Goal: Information Seeking & Learning: Learn about a topic

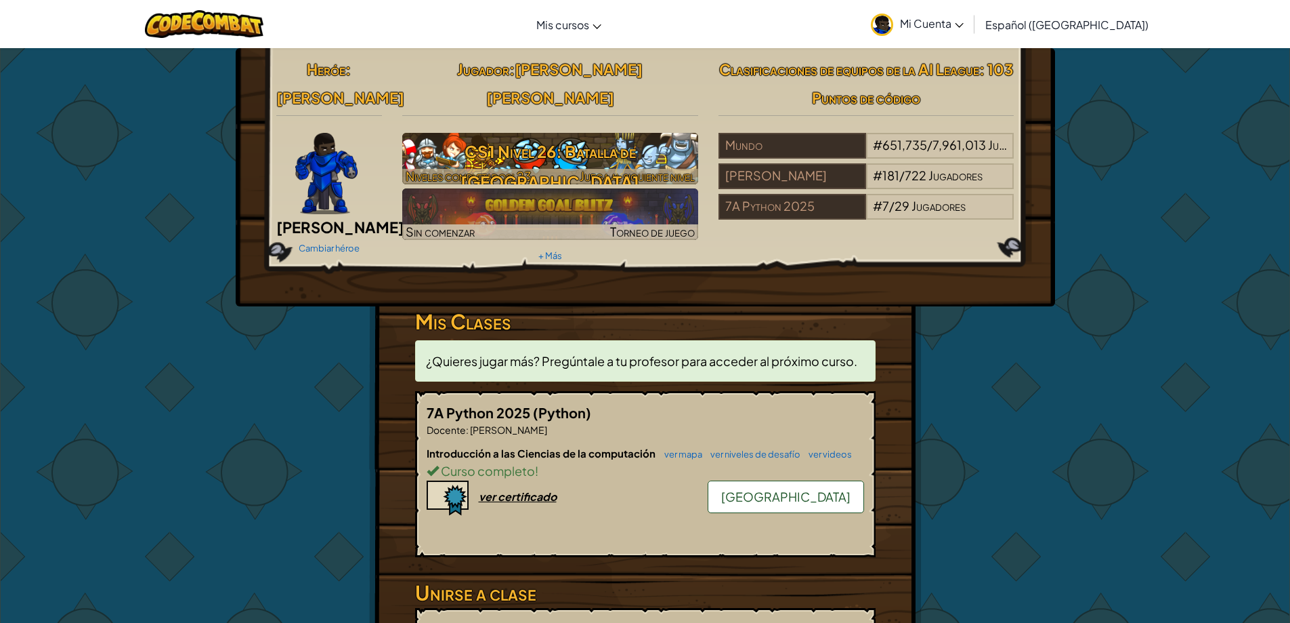
click at [457, 168] on span "Niveles completados: 23" at bounding box center [469, 176] width 126 height 16
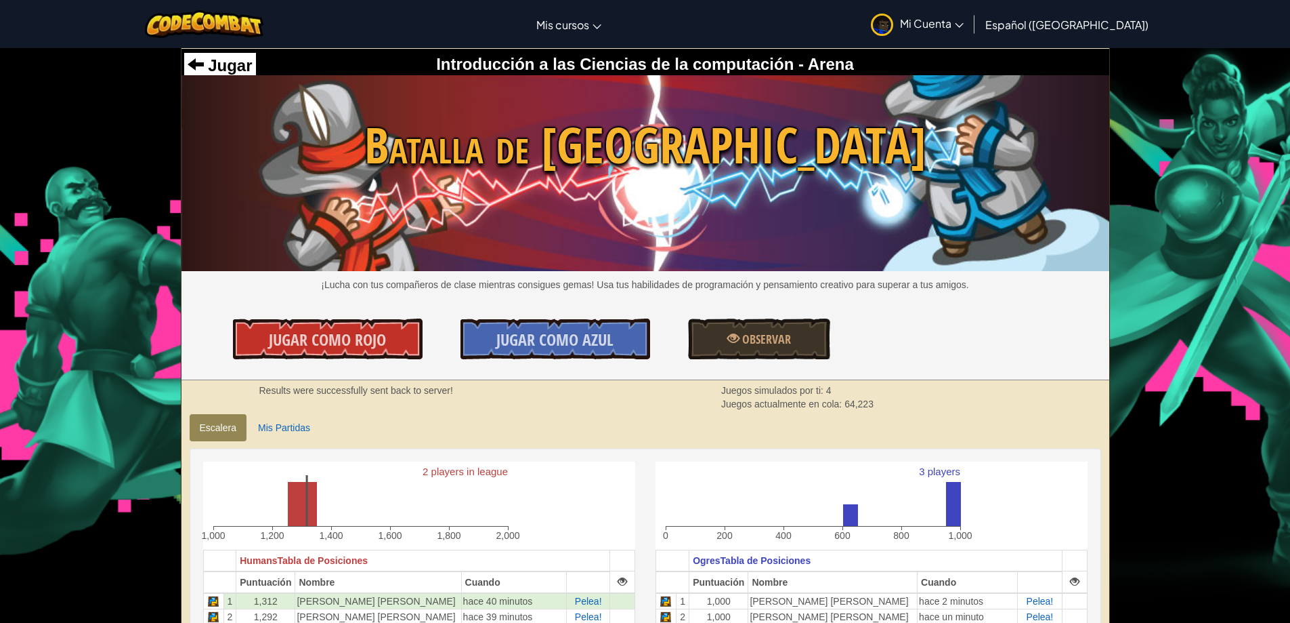
click at [192, 53] on div "Jugar" at bounding box center [220, 66] width 72 height 26
click at [188, 62] on span at bounding box center [196, 64] width 16 height 16
select select "es-419"
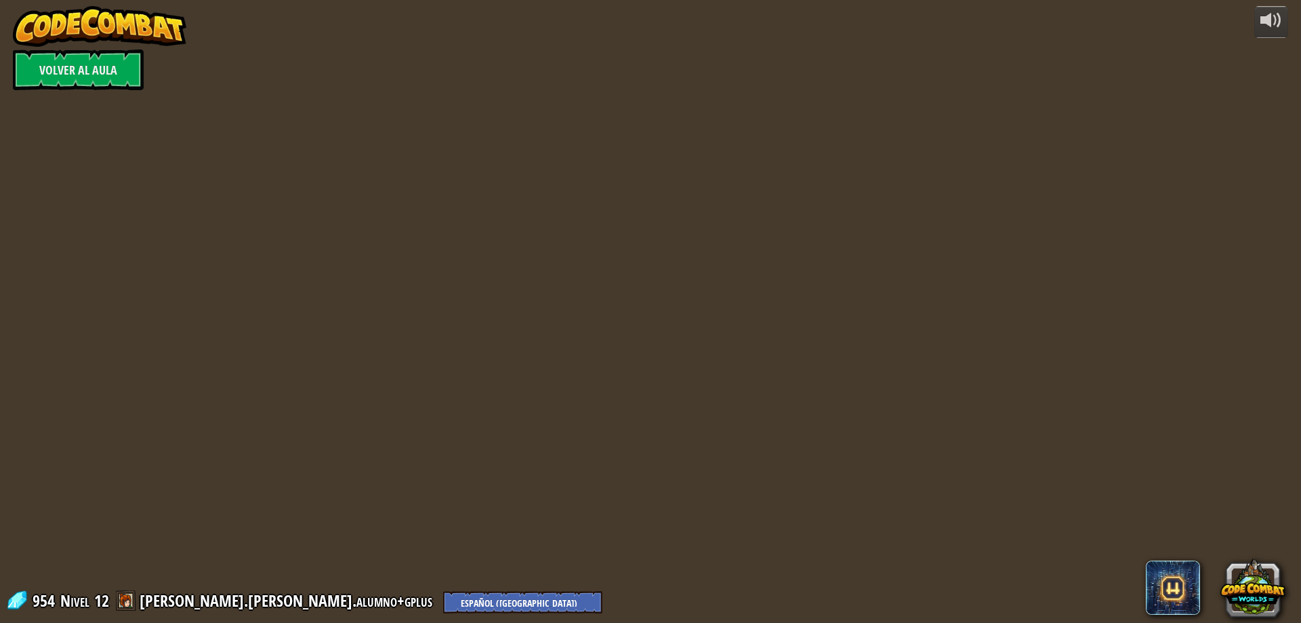
select select "es-419"
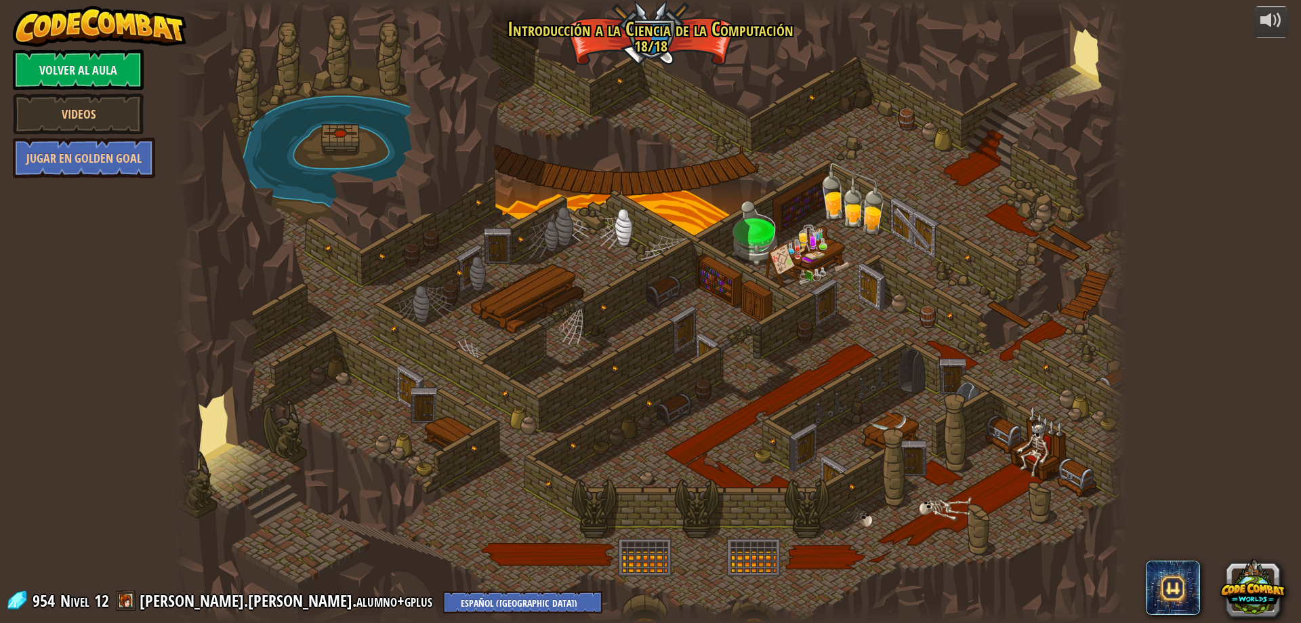
select select "es-419"
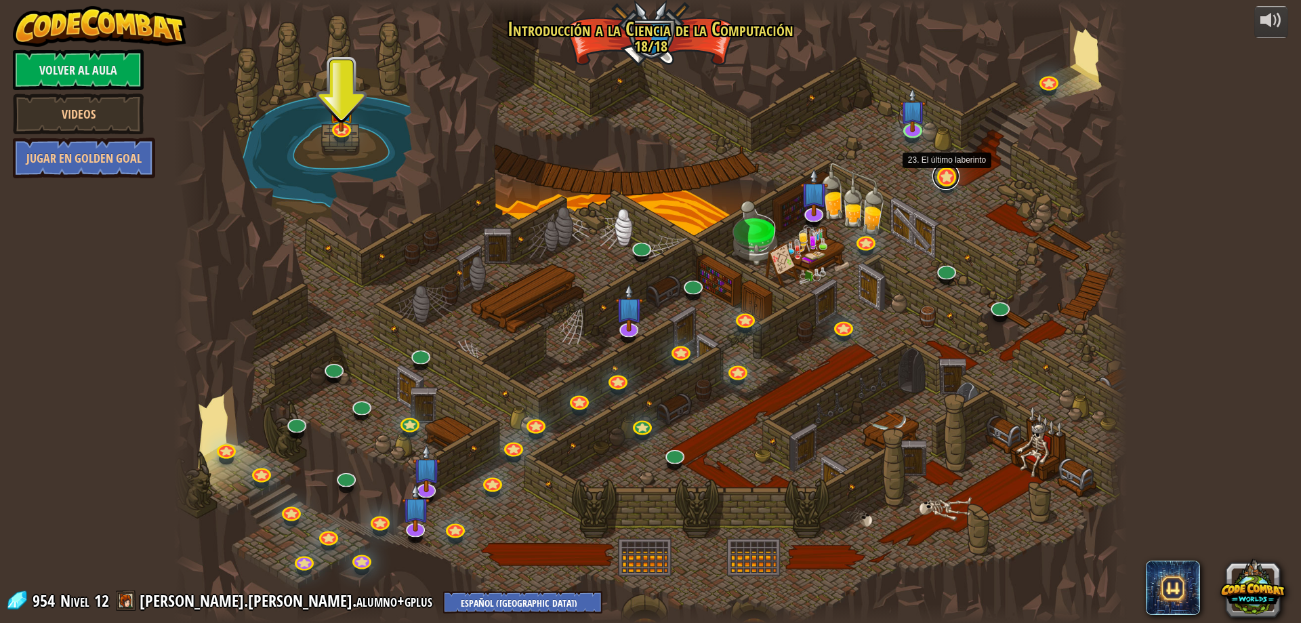
click at [952, 180] on link at bounding box center [945, 176] width 27 height 27
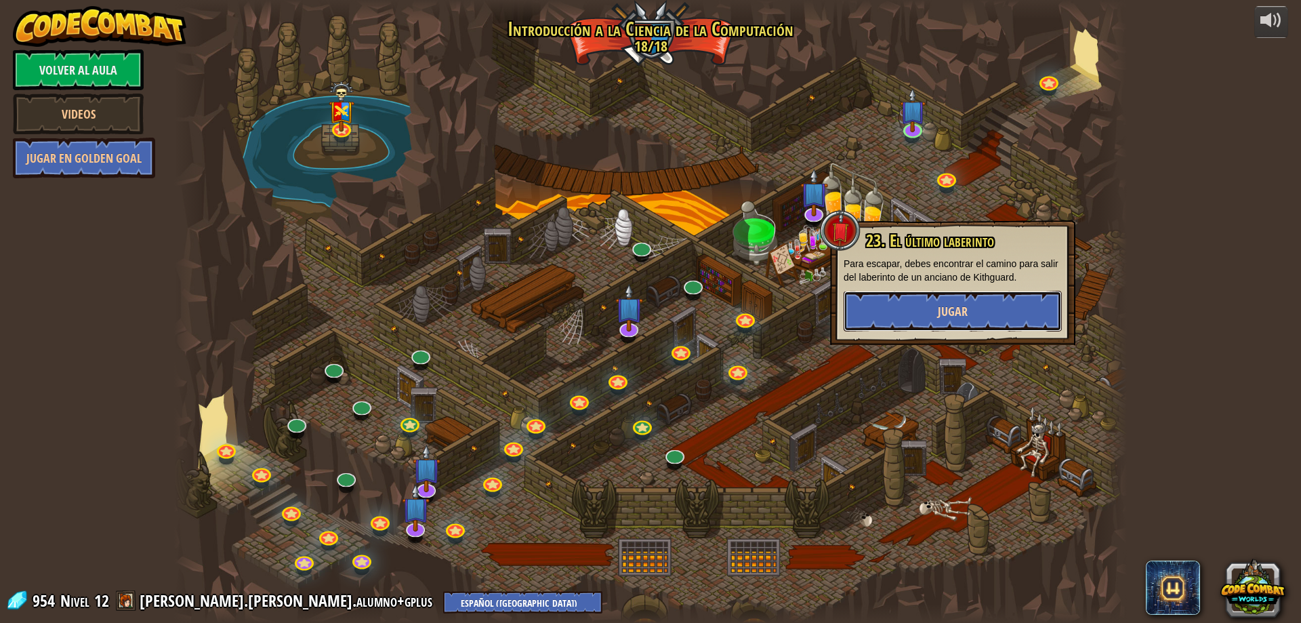
click at [916, 308] on button "Jugar" at bounding box center [952, 311] width 218 height 41
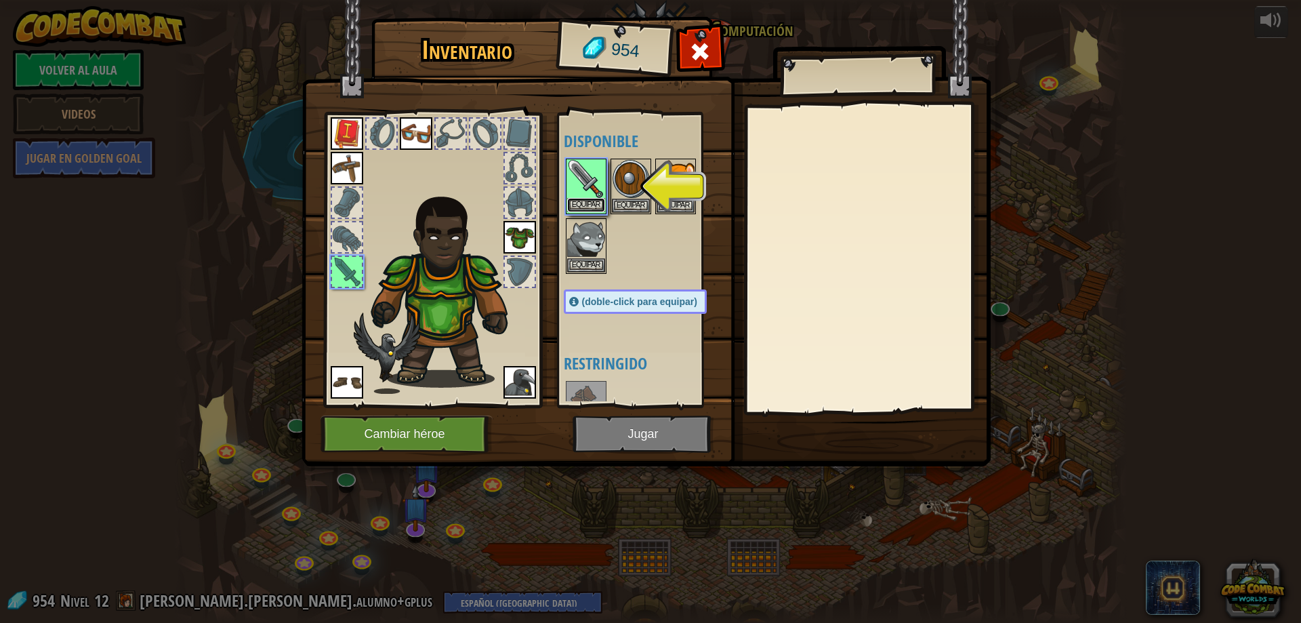
click at [603, 203] on button "Equipar" at bounding box center [586, 205] width 38 height 14
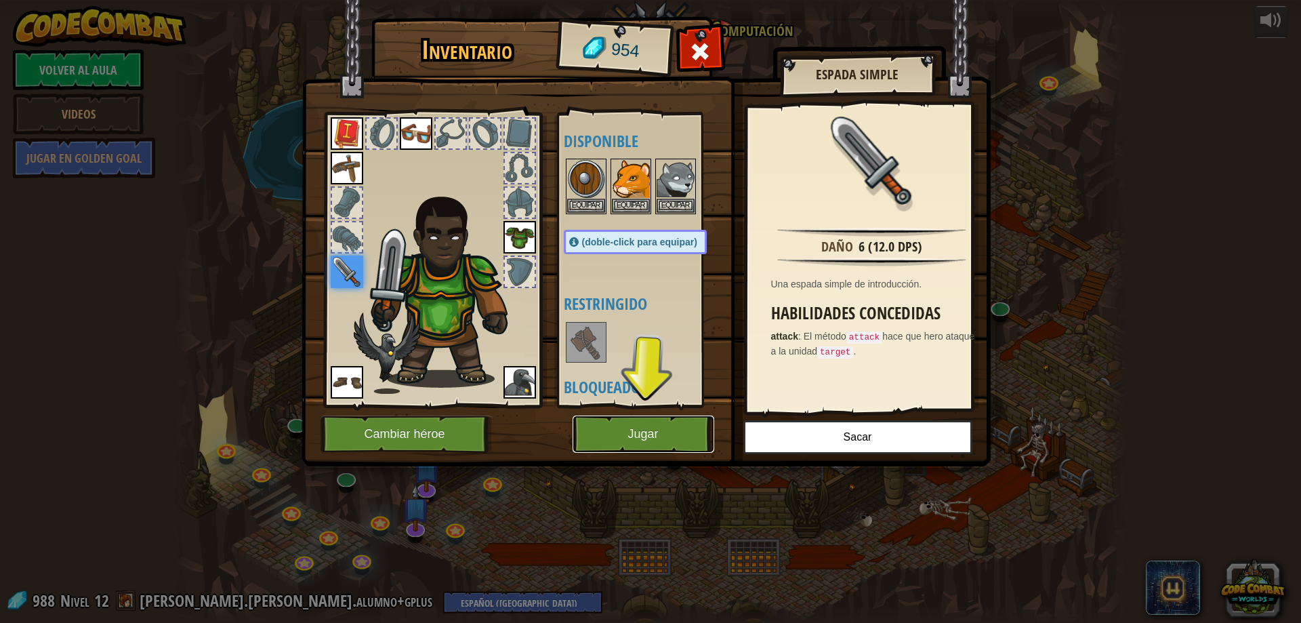
click at [696, 429] on button "Jugar" at bounding box center [643, 433] width 142 height 37
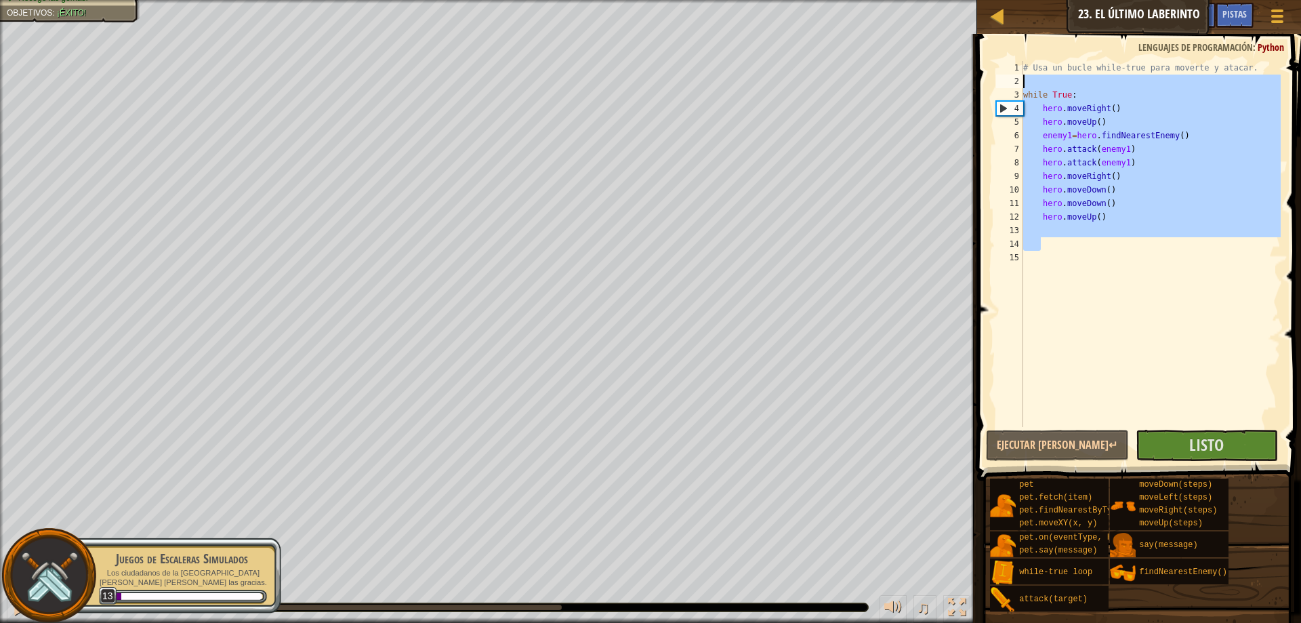
click at [911, 86] on div "Mapa Introducción a las Ciencias de la computación 23. El último laberinto Menú…" at bounding box center [650, 311] width 1301 height 623
type textarea "while True:"
click at [1080, 233] on div "# Usa un bucle while-true para moverte y atacar. while True : hero . moveRight …" at bounding box center [1150, 244] width 260 height 366
drag, startPoint x: 1077, startPoint y: 246, endPoint x: 856, endPoint y: -4, distance: 333.5
click at [856, 0] on html "Mapa Introducción a las Ciencias de la computación 23. El último laberinto Menú…" at bounding box center [650, 0] width 1301 height 0
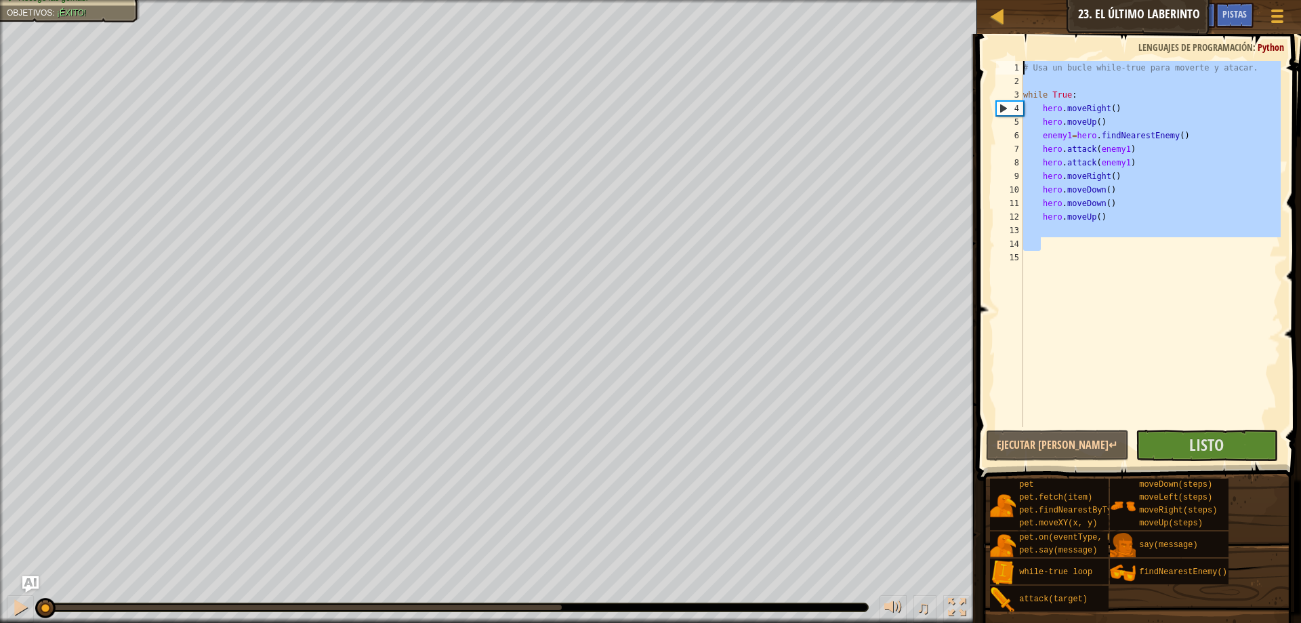
click at [988, 22] on div "Mapa Introducción a las Ciencias de la computación 23. El último laberinto Menú…" at bounding box center [1139, 17] width 324 height 34
type textarea "# Usa un bucle while-true para moverte y atacar."
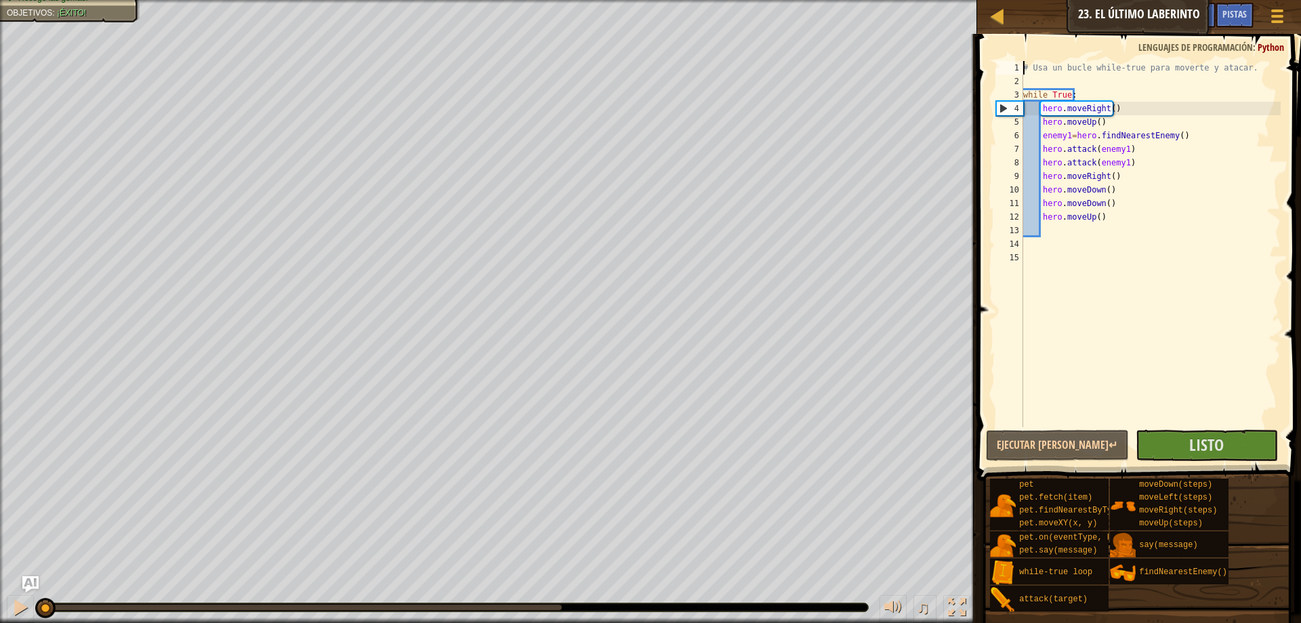
click at [1030, 4] on div "Mapa Introducción a las Ciencias de la computación 23. El último laberinto Menú…" at bounding box center [1139, 17] width 324 height 34
click at [992, 20] on div at bounding box center [996, 15] width 17 height 17
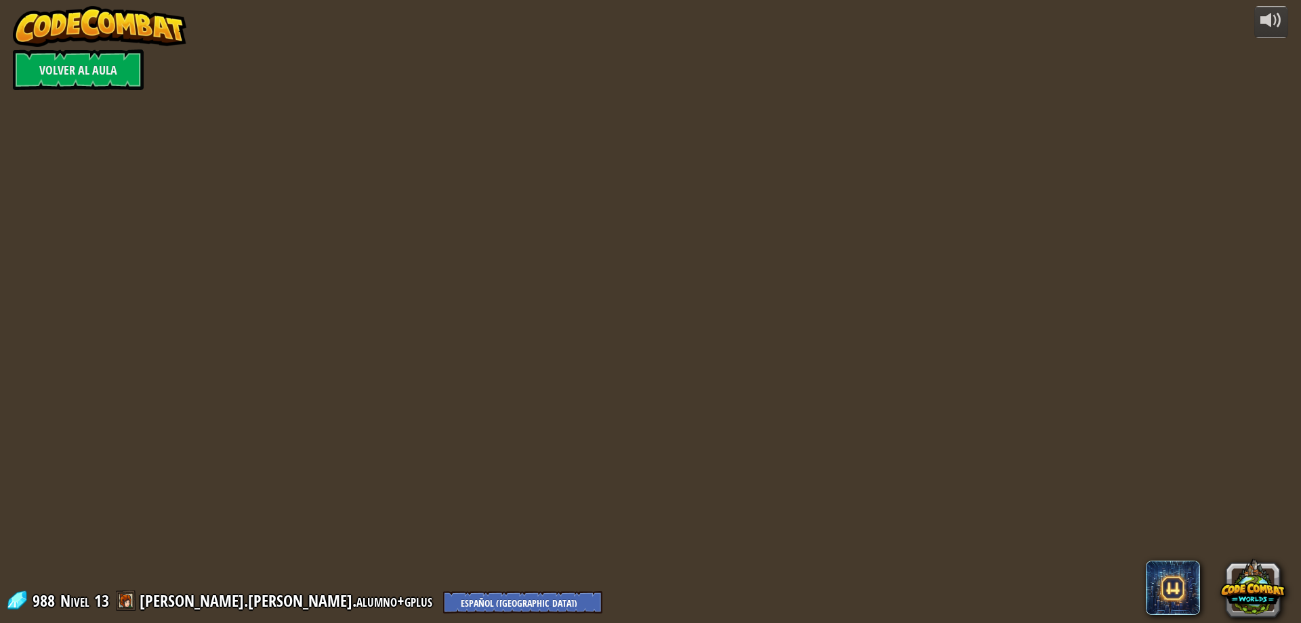
select select "es-419"
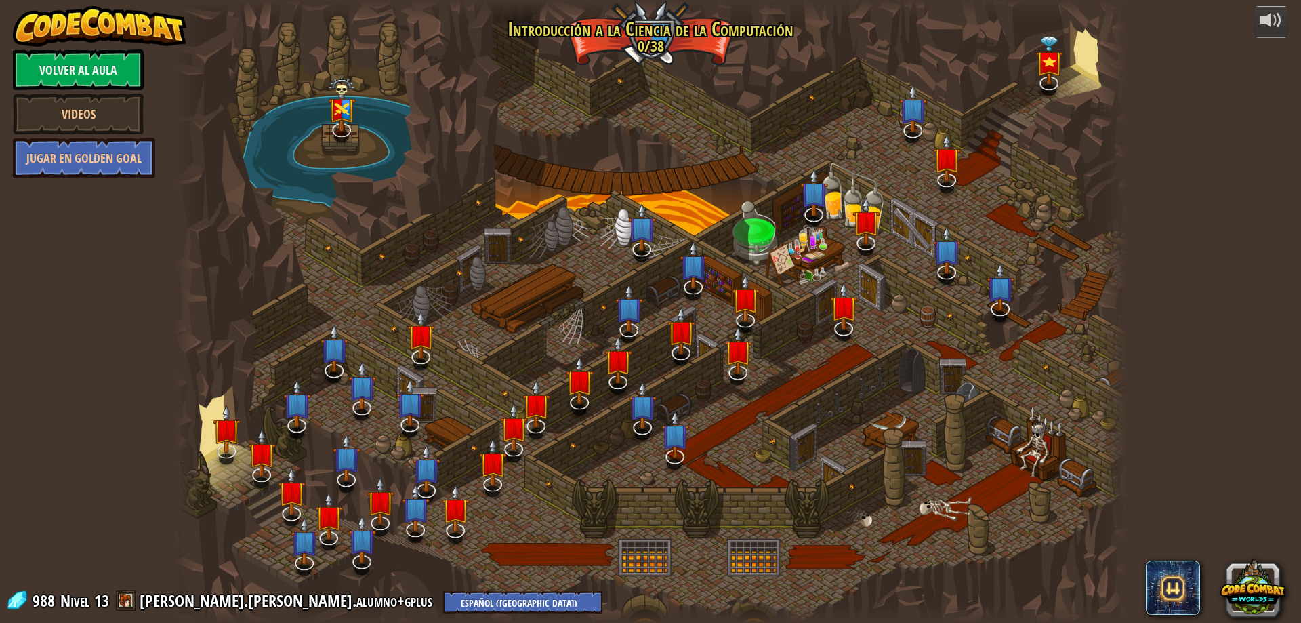
select select "es-419"
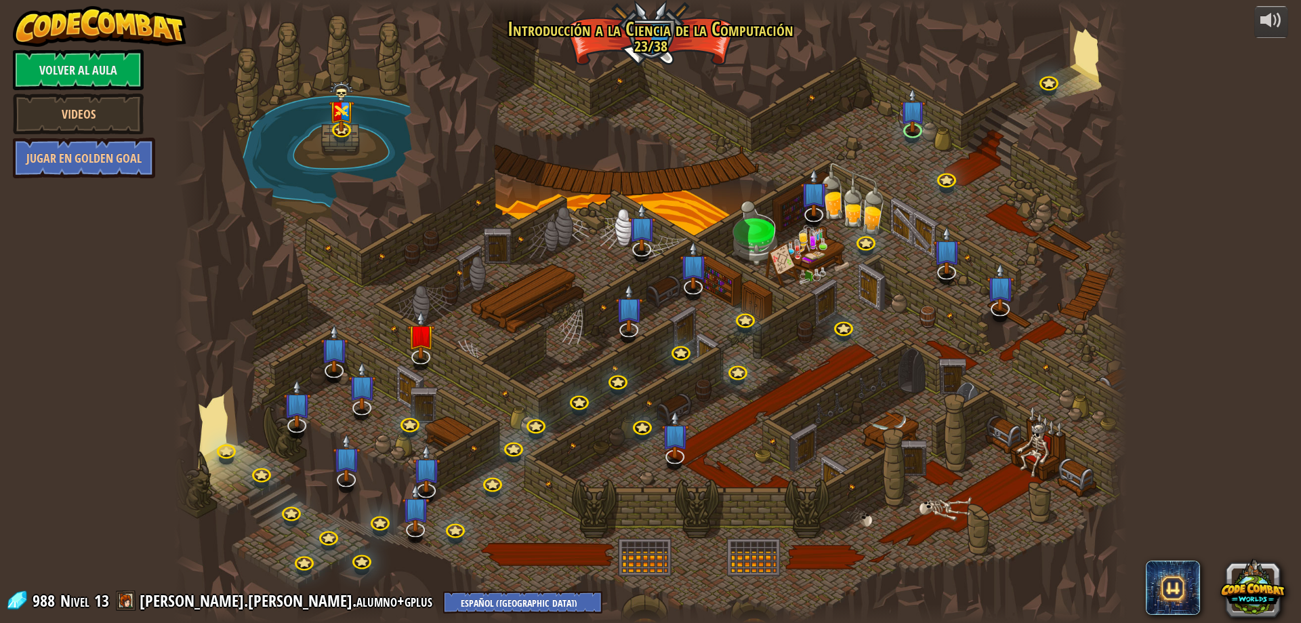
select select "es-419"
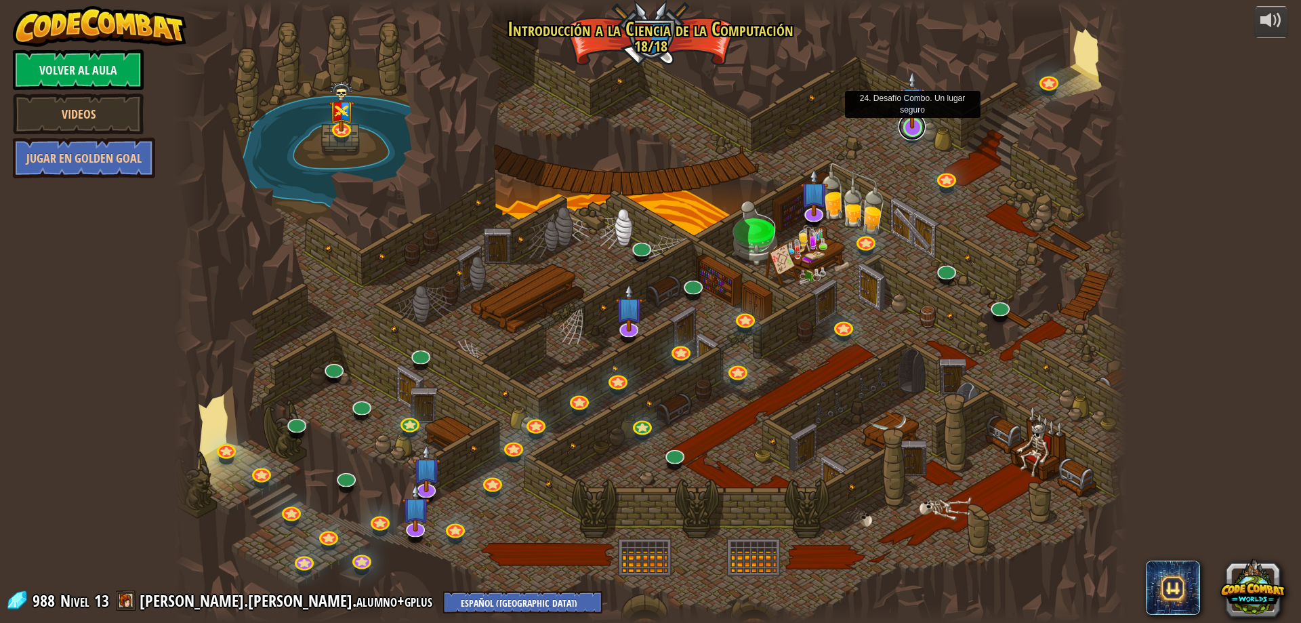
click at [923, 130] on link at bounding box center [911, 126] width 27 height 27
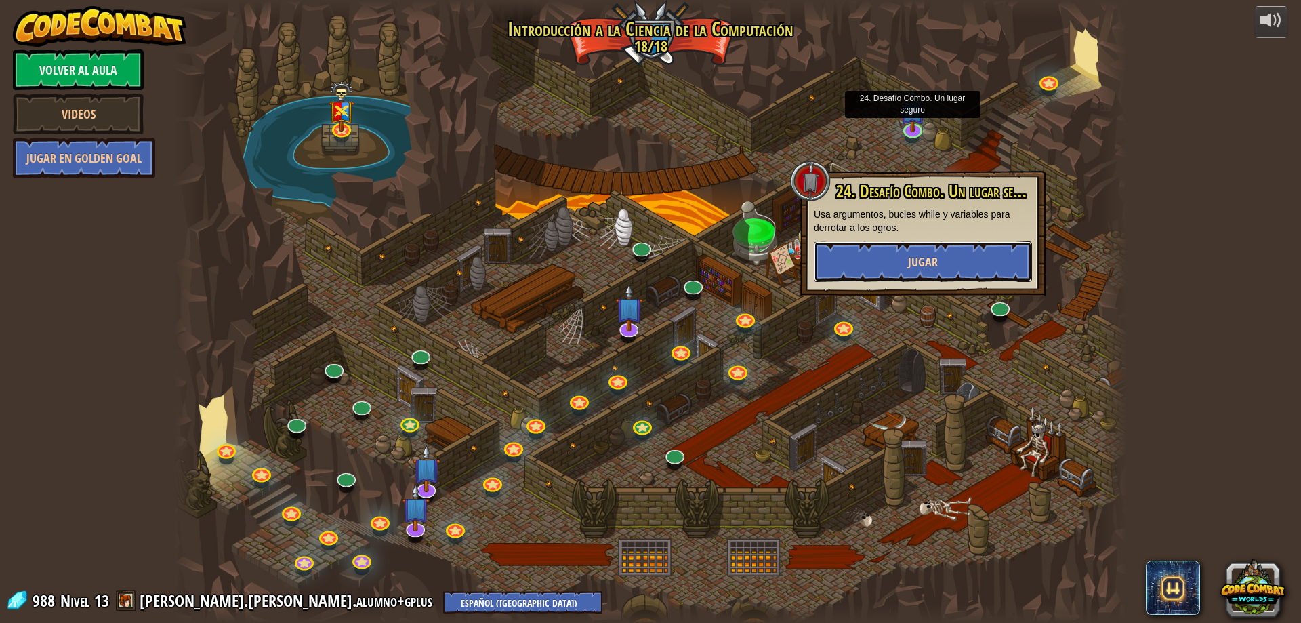
click at [888, 258] on button "Jugar" at bounding box center [923, 261] width 218 height 41
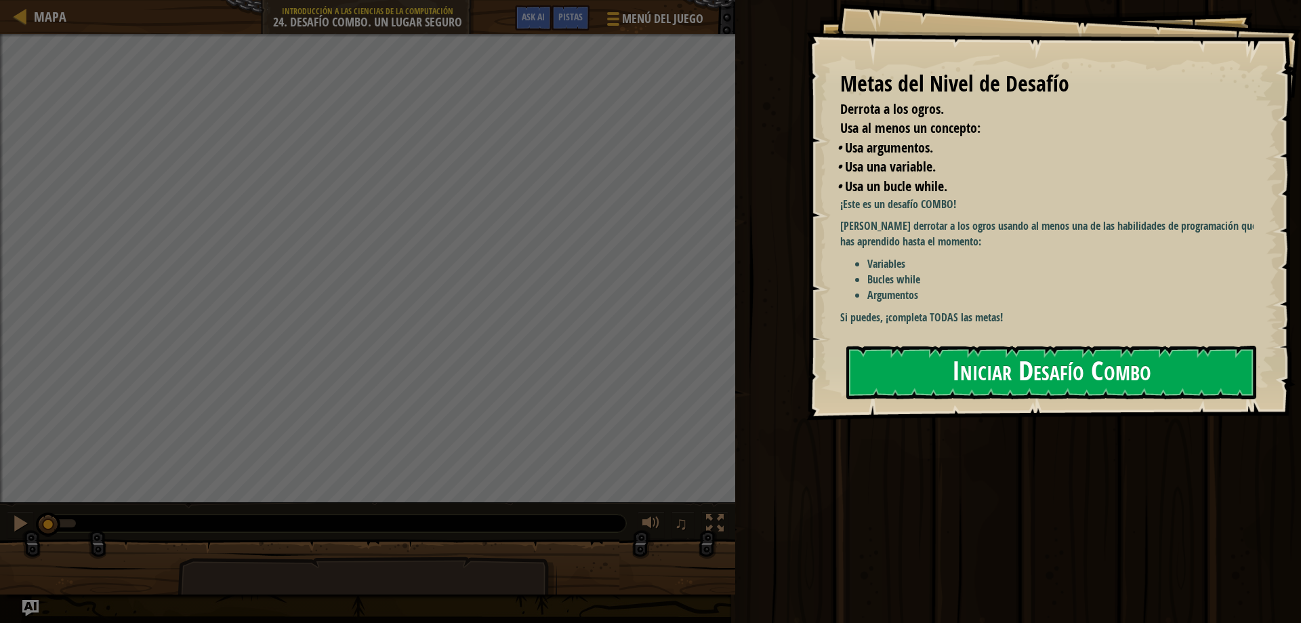
click at [951, 363] on button "Iniciar Desafío Combo" at bounding box center [1051, 372] width 410 height 54
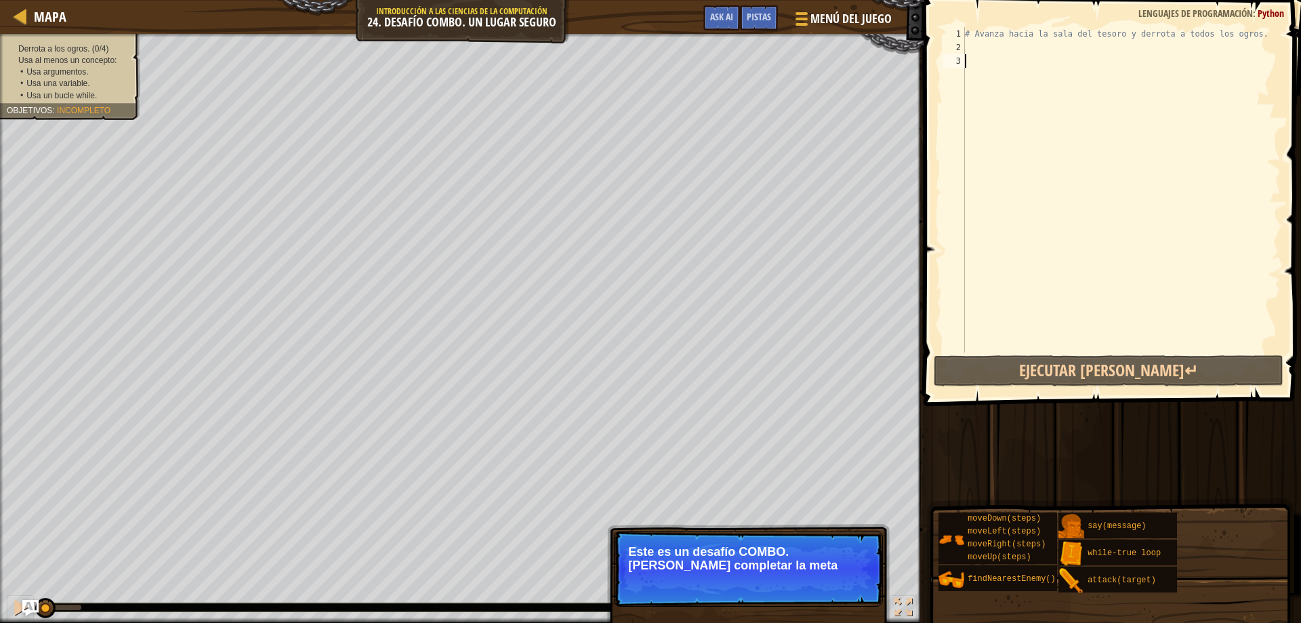
select select "es-419"
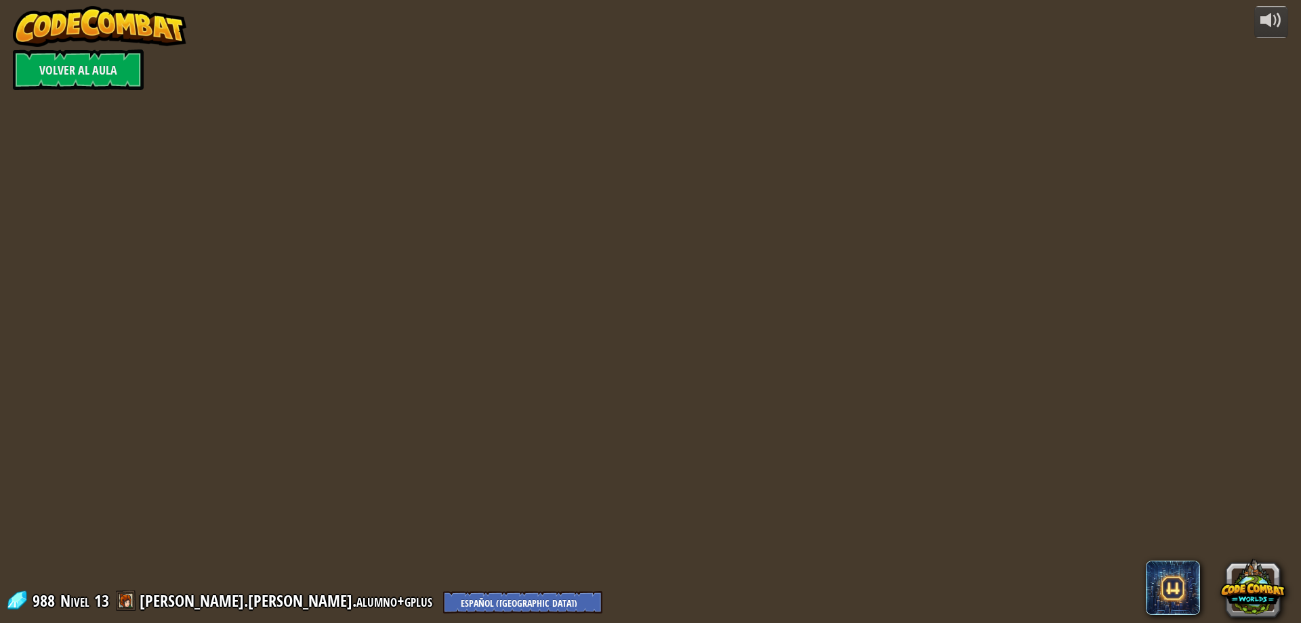
select select "es-419"
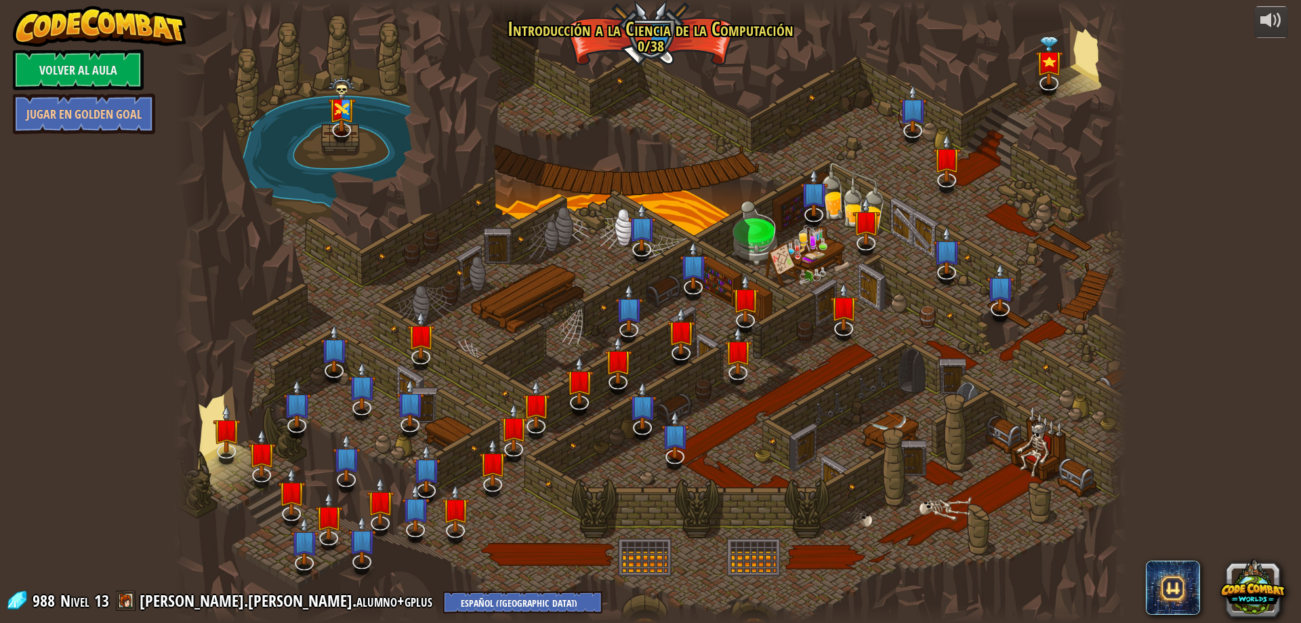
select select "es-419"
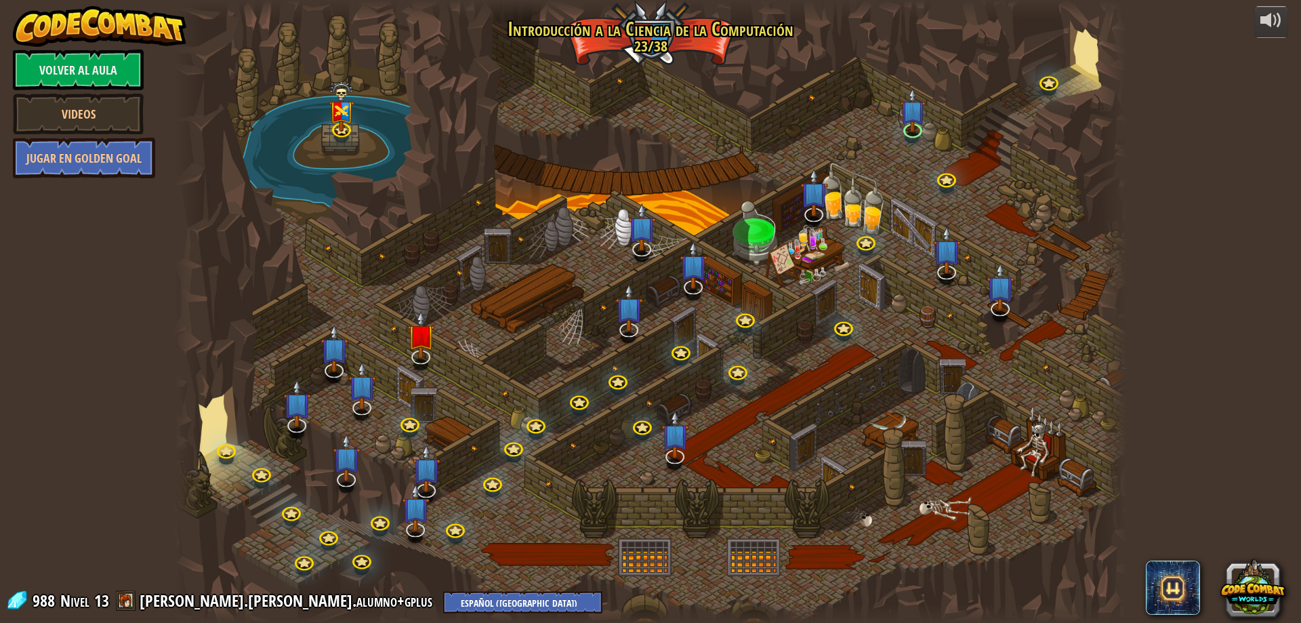
select select "es-419"
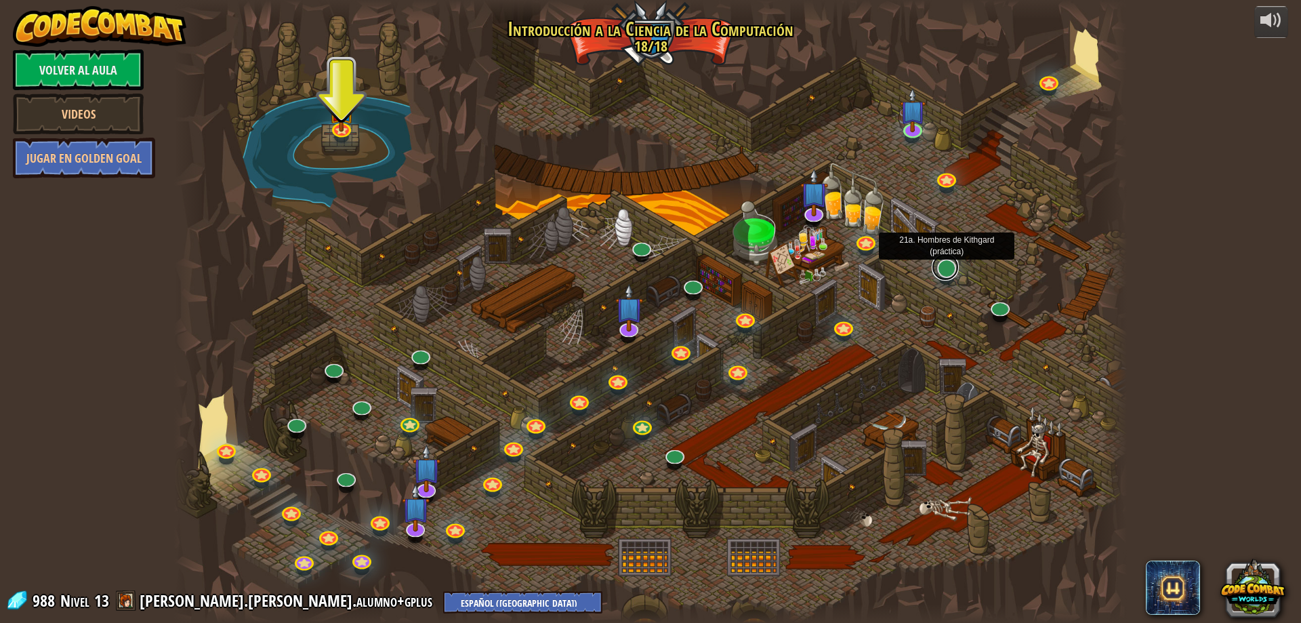
click at [944, 274] on link at bounding box center [944, 266] width 27 height 27
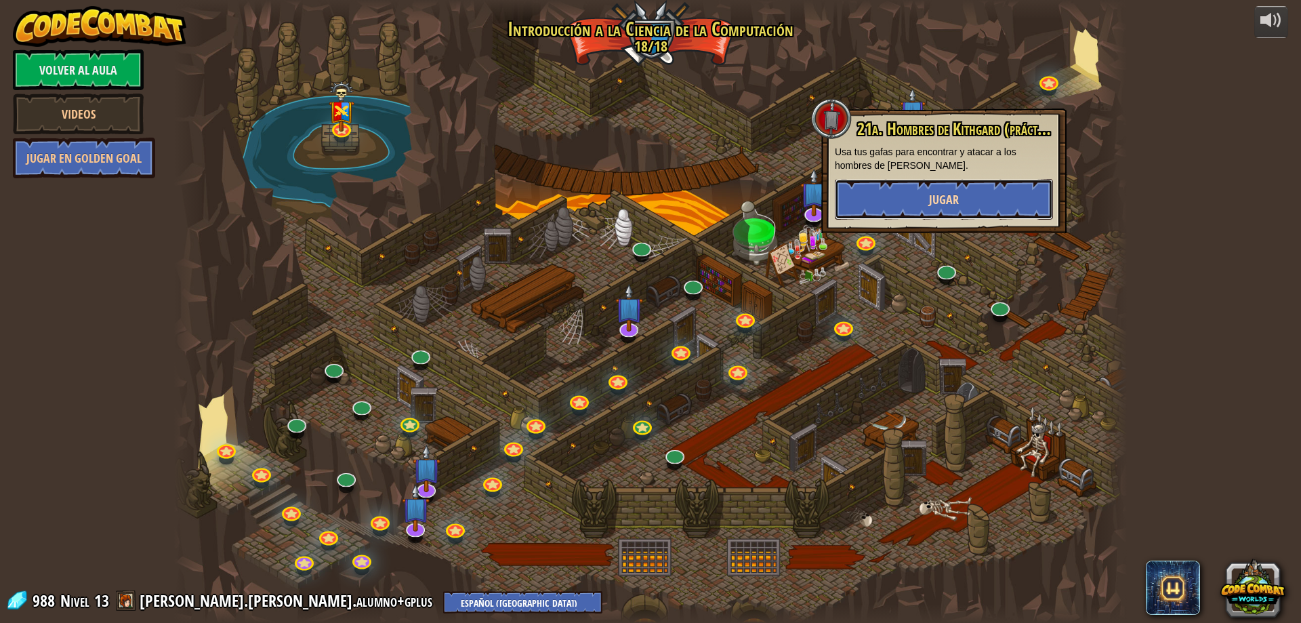
click at [957, 203] on span "Jugar" at bounding box center [944, 199] width 30 height 17
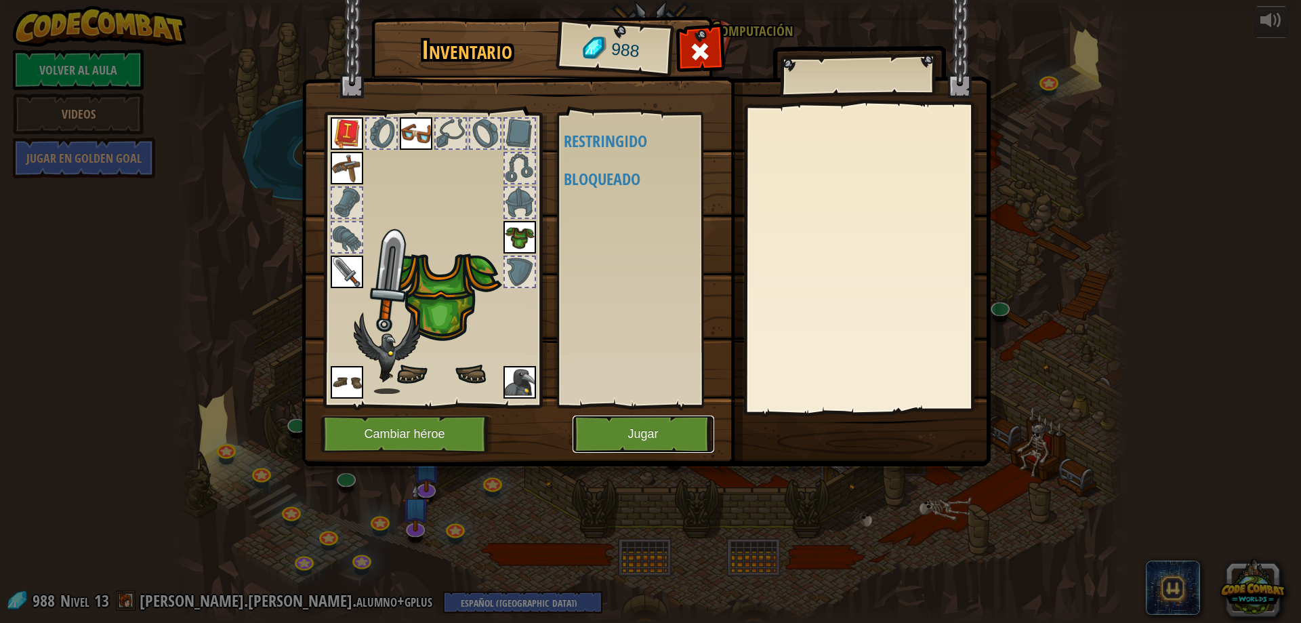
click at [680, 446] on button "Jugar" at bounding box center [643, 433] width 142 height 37
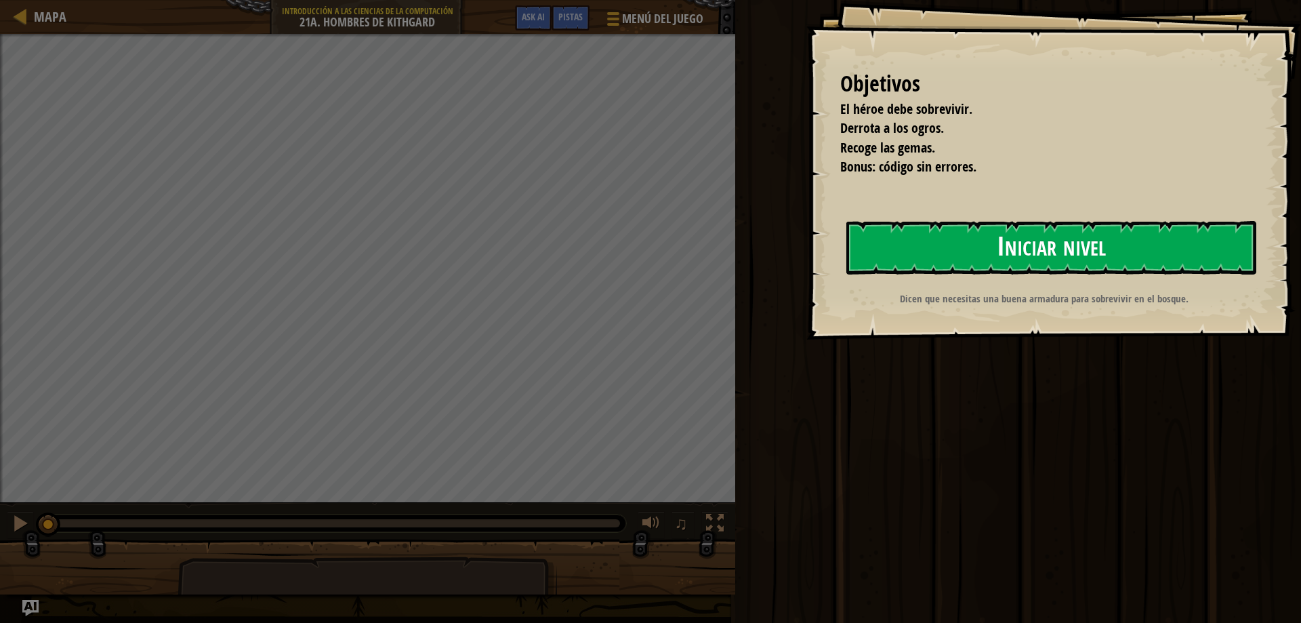
drag, startPoint x: 966, startPoint y: 246, endPoint x: 962, endPoint y: 252, distance: 7.3
click at [966, 247] on button "Iniciar nivel" at bounding box center [1051, 248] width 410 height 54
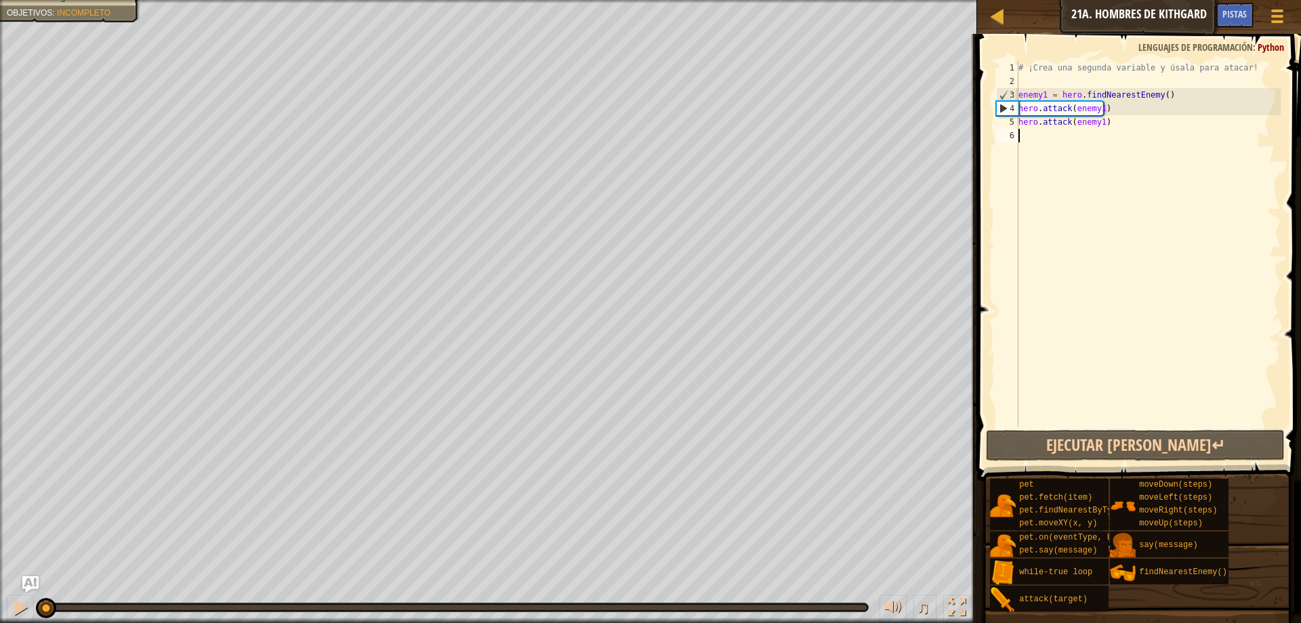
select select "es-419"
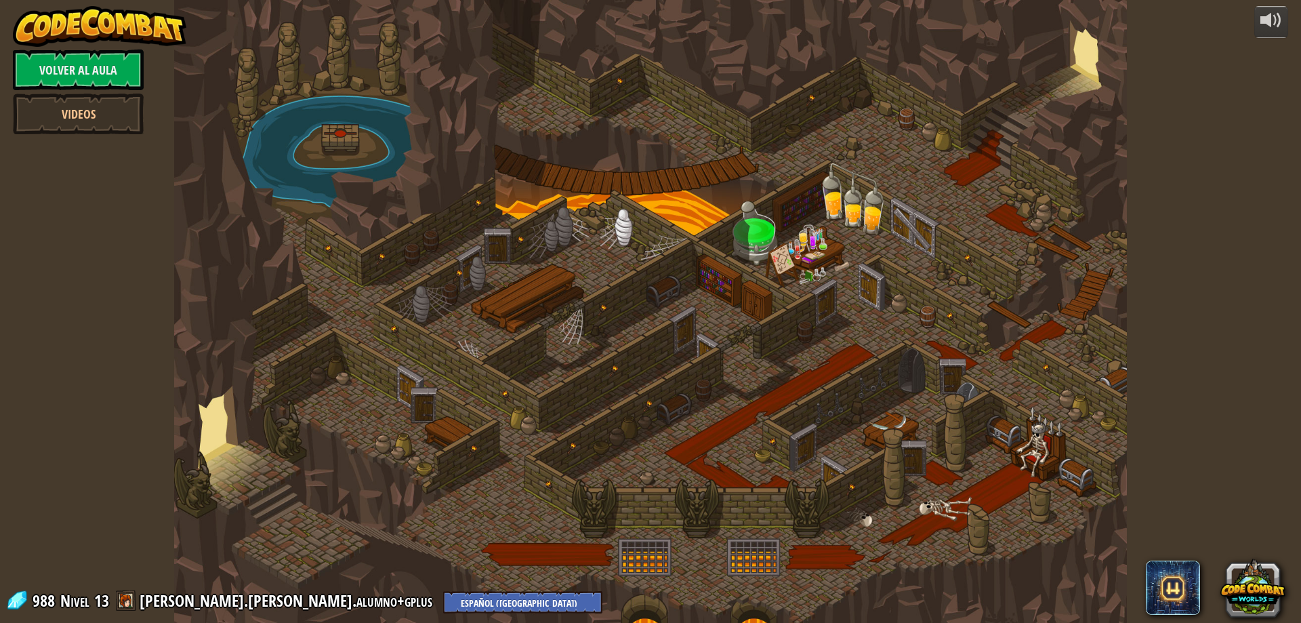
select select "es-419"
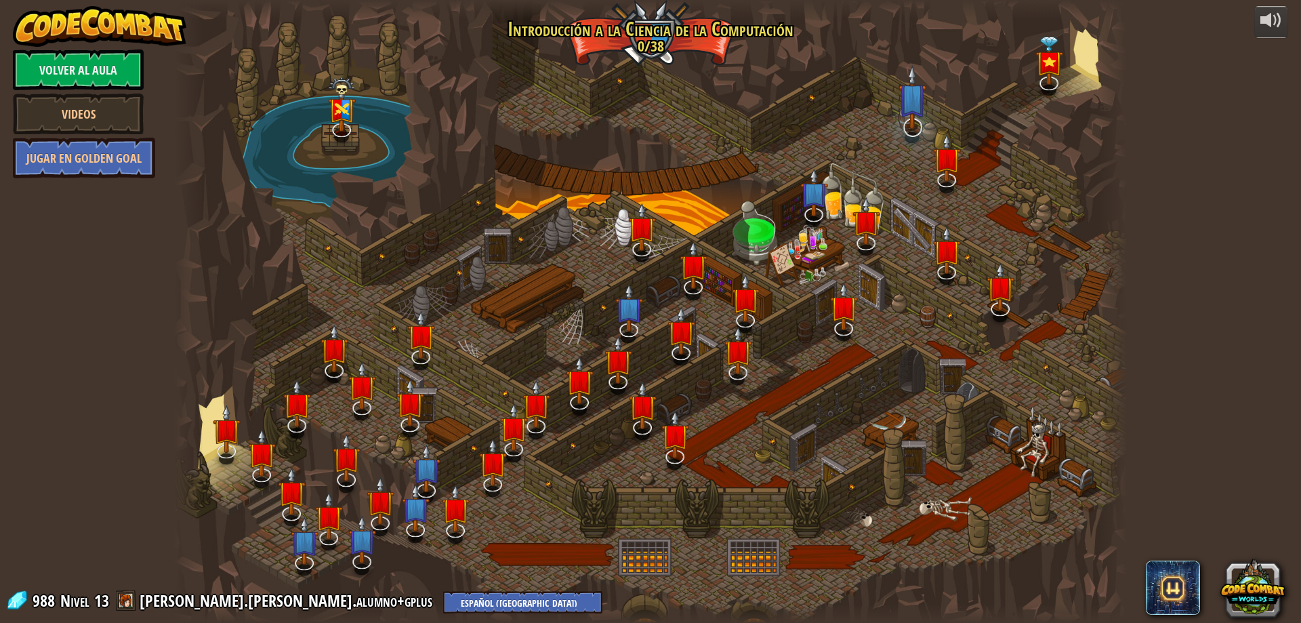
select select "es-419"
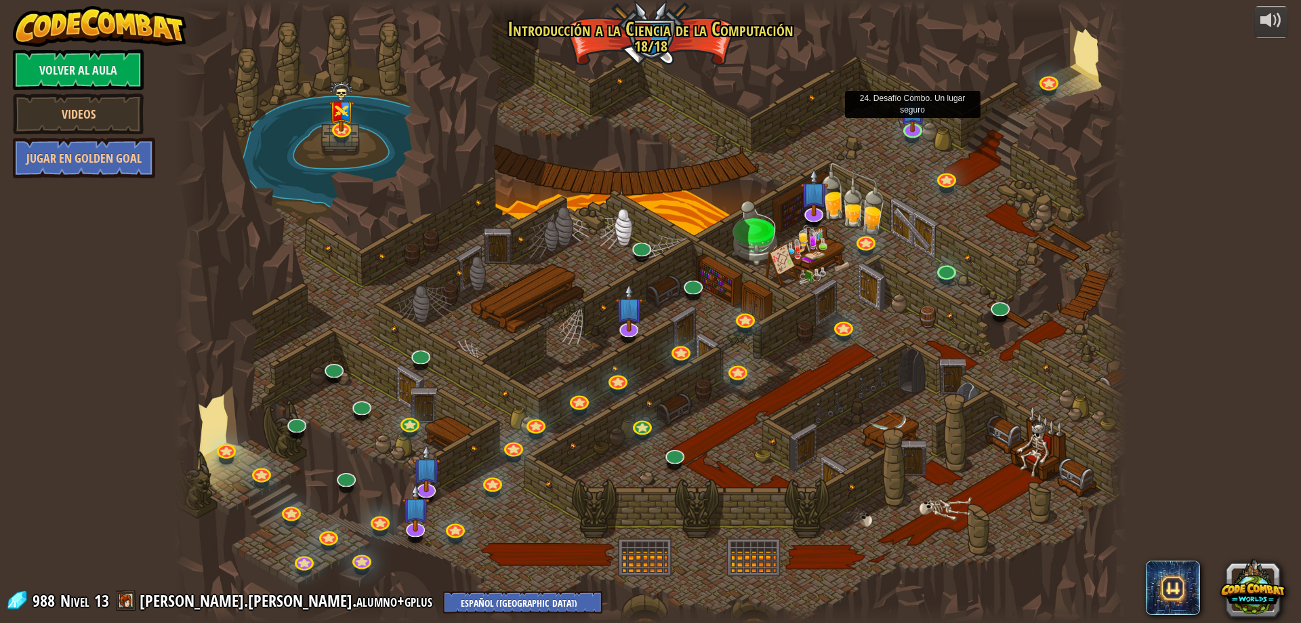
click at [912, 127] on img at bounding box center [913, 110] width 26 height 44
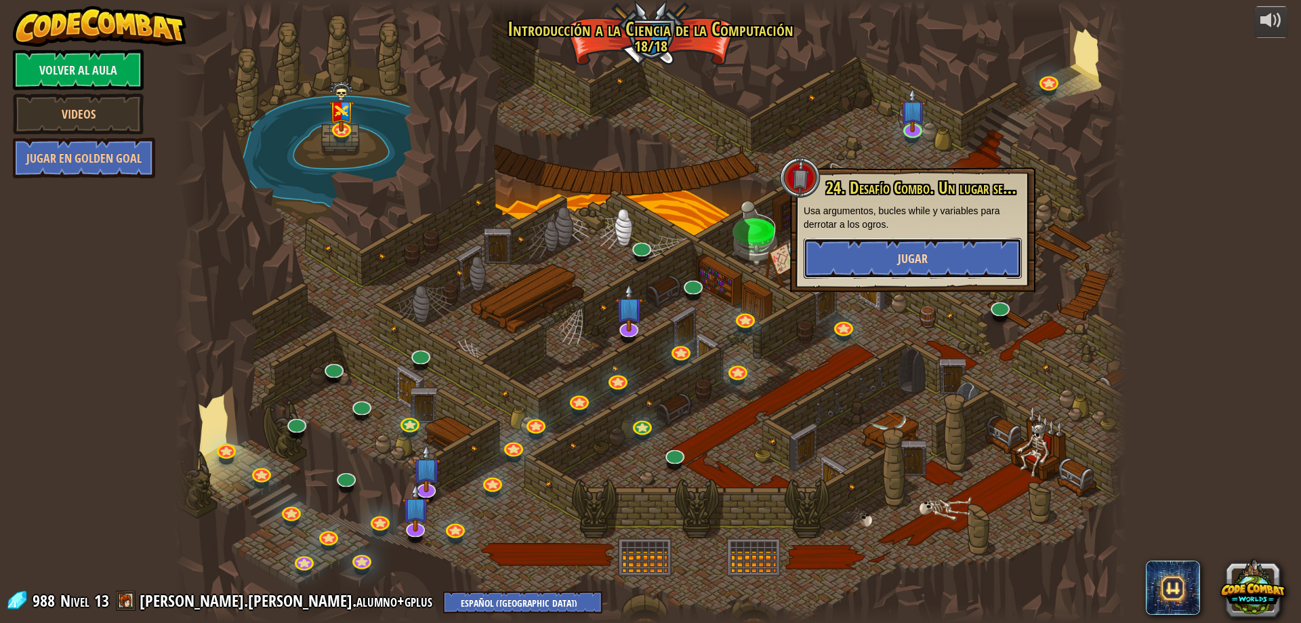
click at [912, 261] on span "Jugar" at bounding box center [913, 258] width 30 height 17
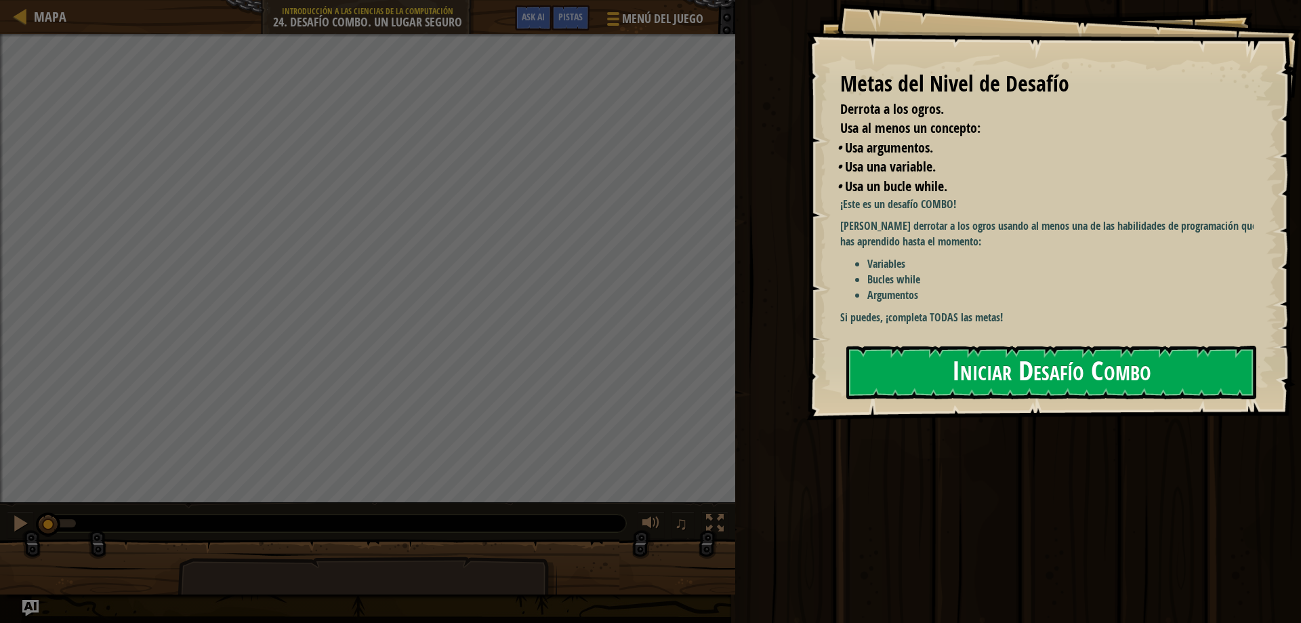
click at [1001, 345] on button "Iniciar Desafío Combo" at bounding box center [1051, 372] width 410 height 54
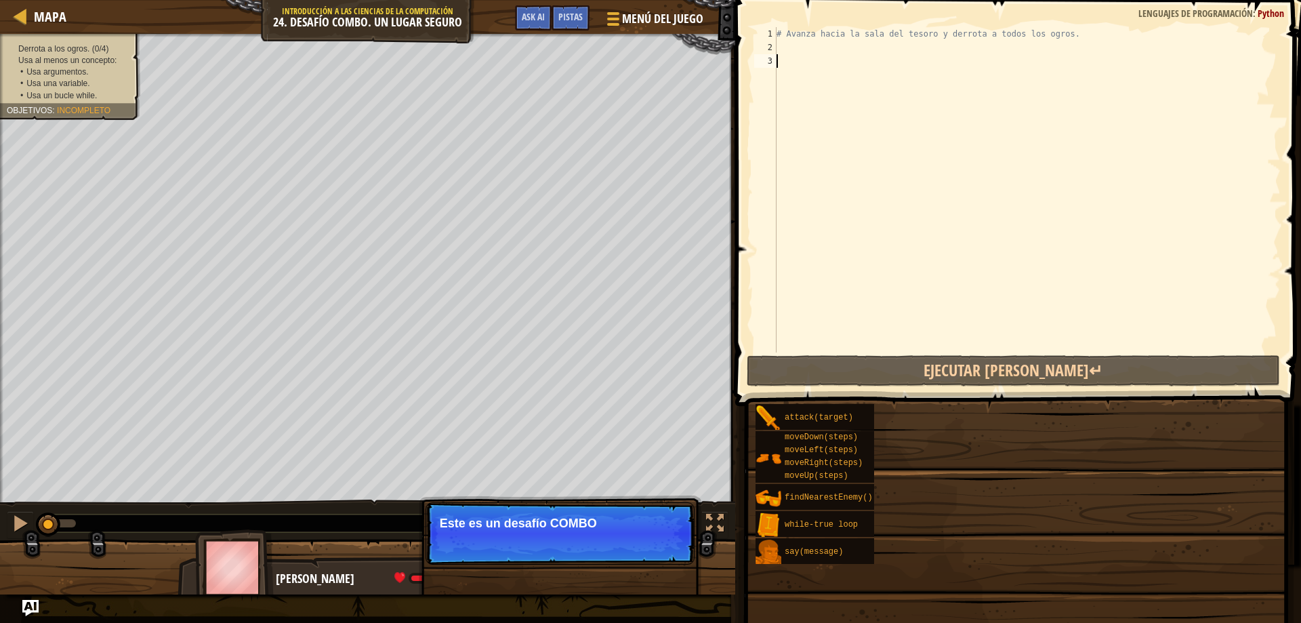
click at [781, 133] on div "# Avanza hacia la sala del tesoro y derrota a todos los ogros." at bounding box center [1027, 203] width 507 height 352
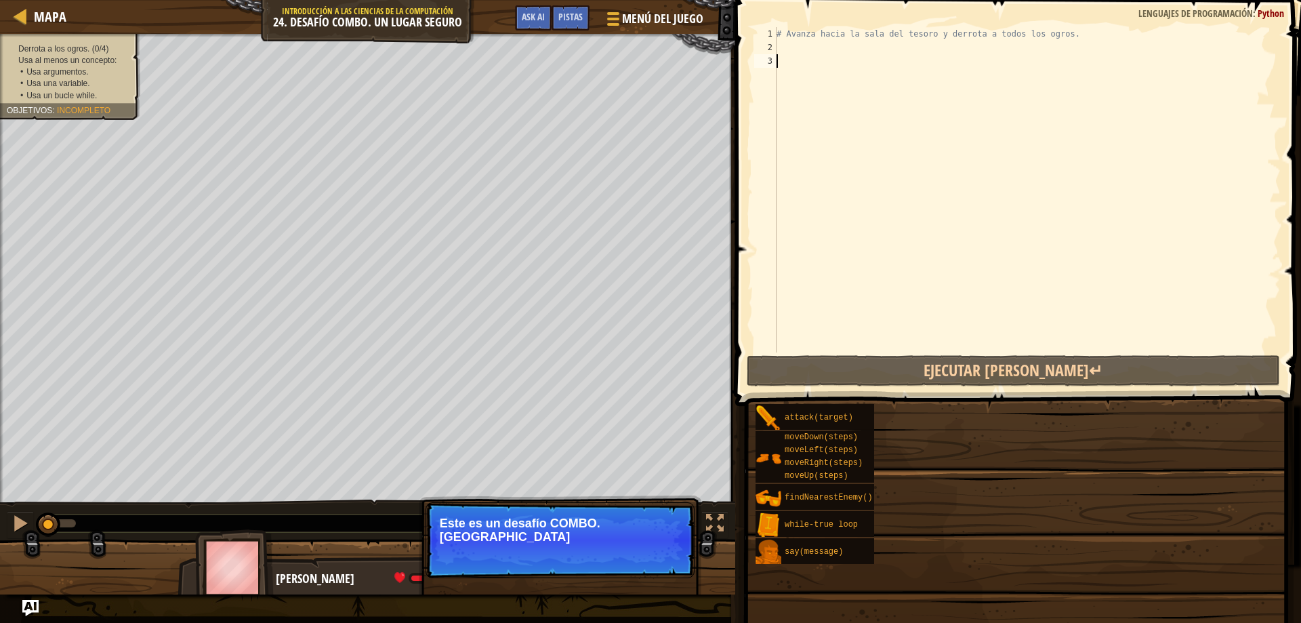
click at [780, 130] on div "Mapa Introducción a las Ciencias de la computación 24. Desafío Combo. Un lugar …" at bounding box center [650, 311] width 1301 height 623
